Goal: Information Seeking & Learning: Learn about a topic

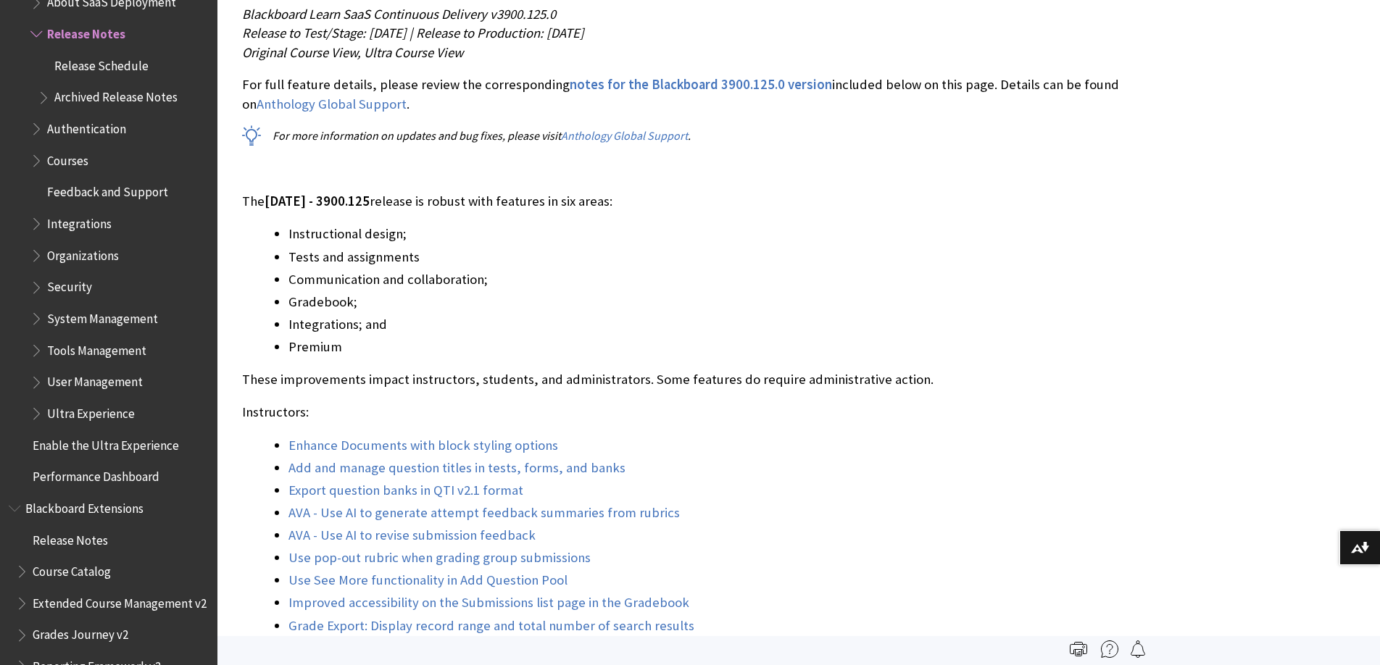
scroll to position [15082, 0]
drag, startPoint x: 267, startPoint y: 200, endPoint x: 465, endPoint y: 193, distance: 197.9
click at [465, 193] on p "The [DATE] - 3900.125 release is robust with features in six areas:" at bounding box center [691, 200] width 899 height 19
copy p "[DATE] - 3900.125 release"
click at [516, 442] on link "Enhance Documents with block styling options" at bounding box center [423, 444] width 270 height 17
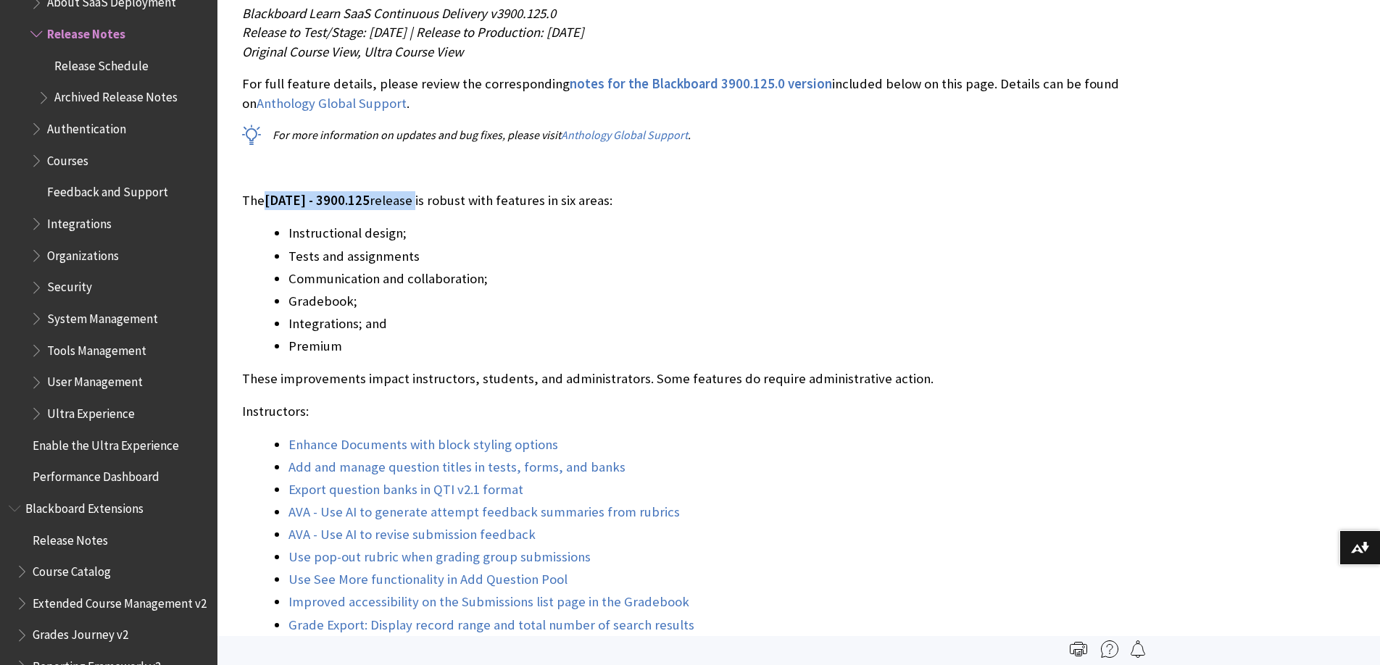
scroll to position [16147, 0]
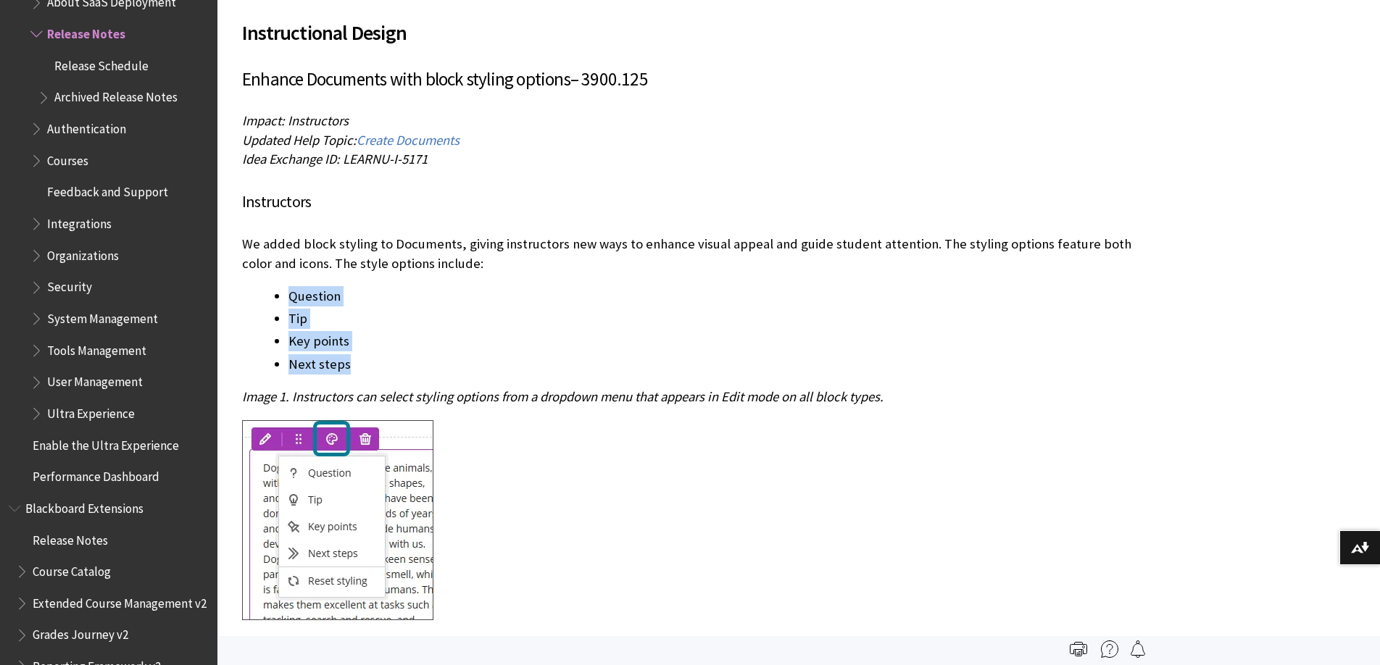
drag, startPoint x: 289, startPoint y: 293, endPoint x: 357, endPoint y: 361, distance: 95.8
click at [357, 361] on ul "Question Tip Key points Next steps" at bounding box center [691, 330] width 899 height 88
copy ul "Question Tip Key points Next steps"
